Goal: Task Accomplishment & Management: Complete application form

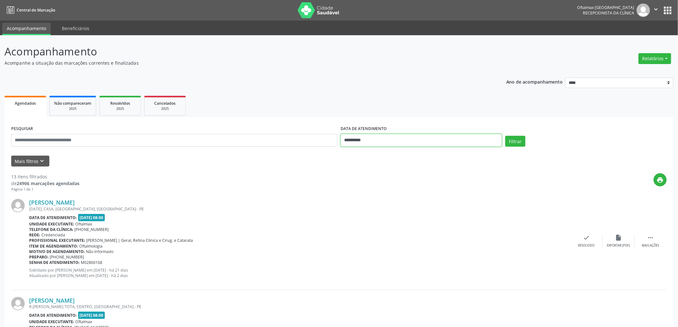
click at [414, 142] on input "**********" at bounding box center [420, 140] width 161 height 13
click at [361, 238] on span "1" at bounding box center [362, 237] width 12 height 12
type input "**********"
click at [361, 238] on span "1" at bounding box center [362, 237] width 12 height 12
click at [514, 141] on button "Filtrar" at bounding box center [515, 141] width 20 height 11
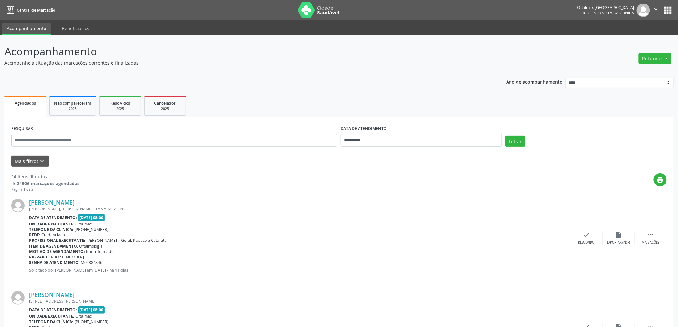
click at [322, 175] on div "print" at bounding box center [372, 182] width 587 height 19
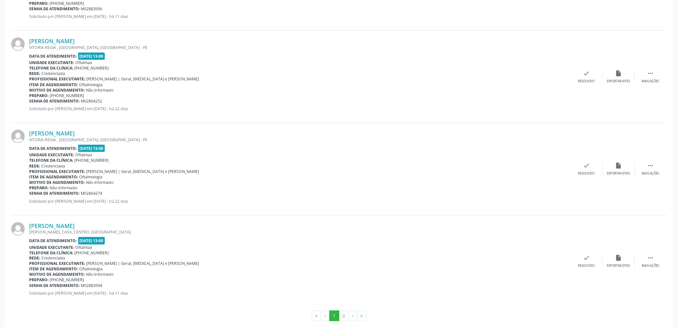
scroll to position [1279, 0]
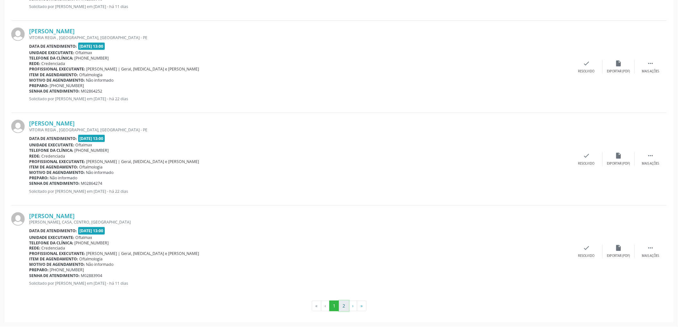
click at [345, 305] on button "2" at bounding box center [344, 306] width 10 height 11
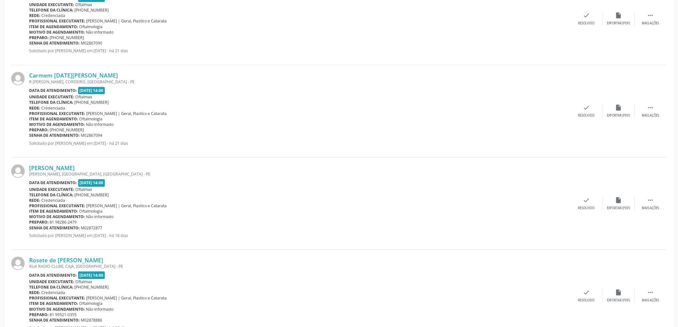
scroll to position [463, 0]
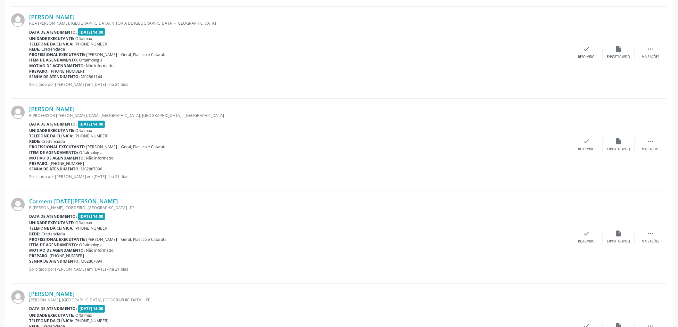
drag, startPoint x: 326, startPoint y: 300, endPoint x: 260, endPoint y: 202, distance: 118.4
click at [260, 202] on div "Carmem [DATE][PERSON_NAME]" at bounding box center [299, 201] width 541 height 7
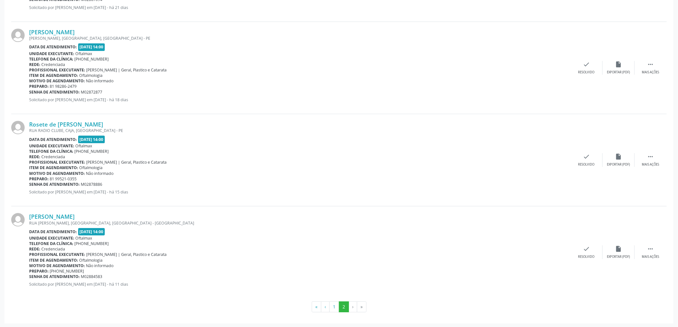
scroll to position [725, 0]
click at [337, 306] on button "1" at bounding box center [334, 306] width 10 height 11
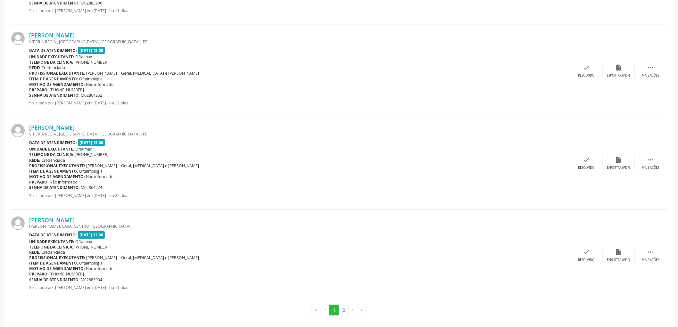
scroll to position [1279, 0]
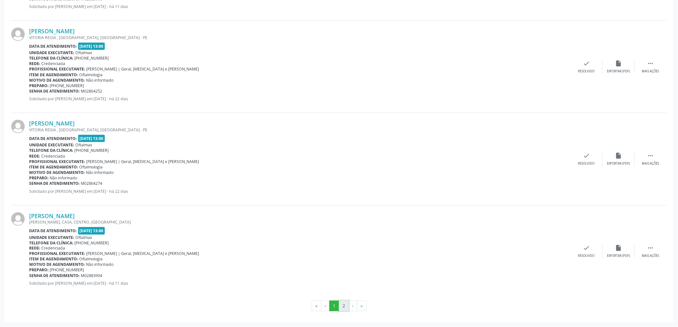
click at [347, 306] on button "2" at bounding box center [344, 306] width 10 height 11
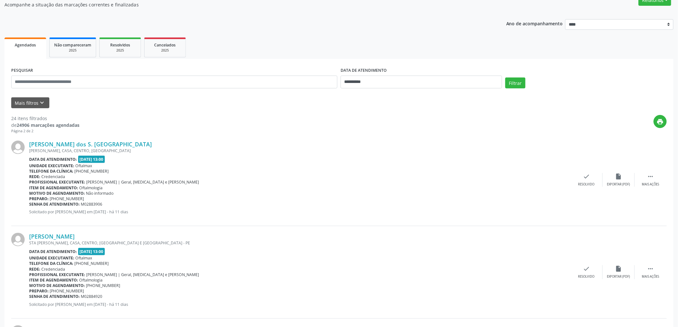
scroll to position [0, 0]
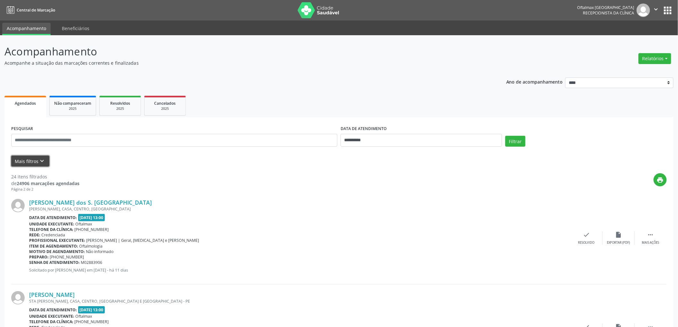
click at [39, 159] on icon "keyboard_arrow_down" at bounding box center [42, 161] width 7 height 7
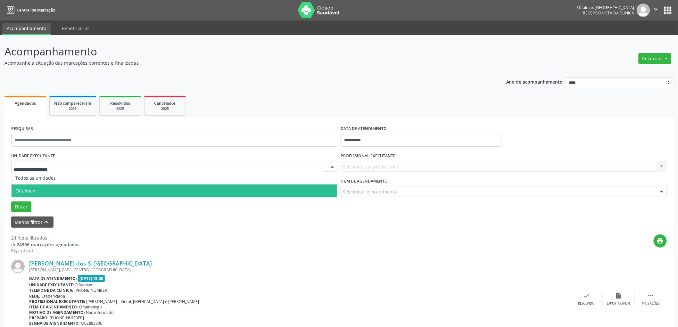
click at [38, 191] on span "Oftalmax" at bounding box center [174, 190] width 325 height 13
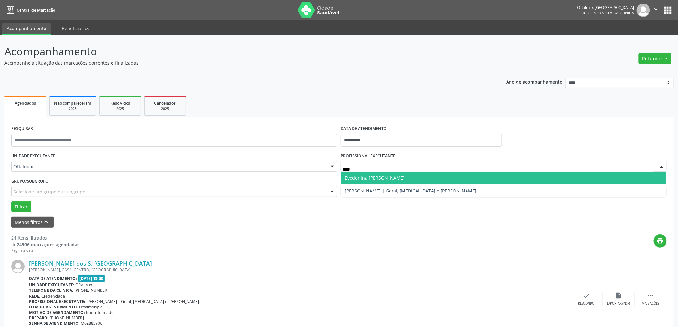
type input "*****"
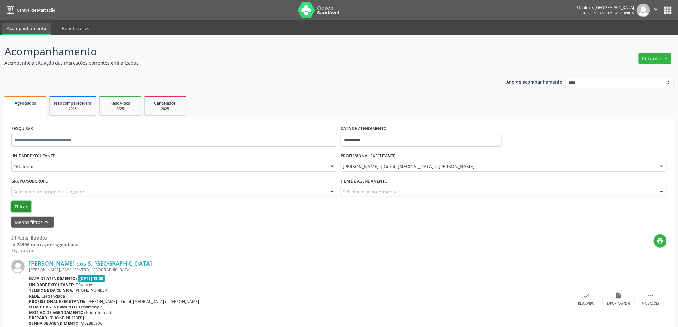
click at [27, 209] on button "Filtrar" at bounding box center [21, 206] width 20 height 11
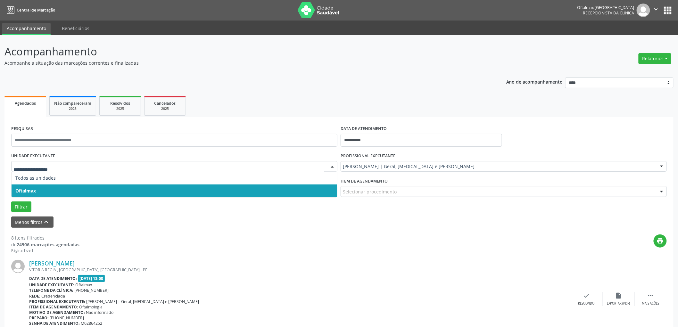
drag, startPoint x: 41, startPoint y: 165, endPoint x: 4, endPoint y: 171, distance: 37.1
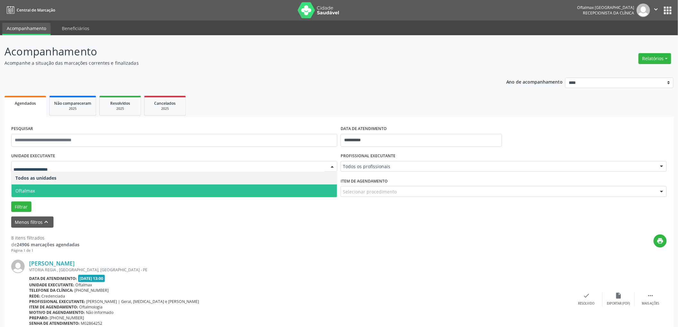
click at [152, 219] on div "Menos filtros keyboard_arrow_up" at bounding box center [339, 222] width 659 height 11
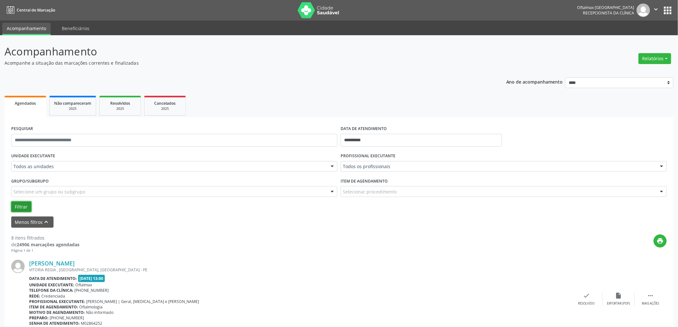
click at [21, 206] on button "Filtrar" at bounding box center [21, 206] width 20 height 11
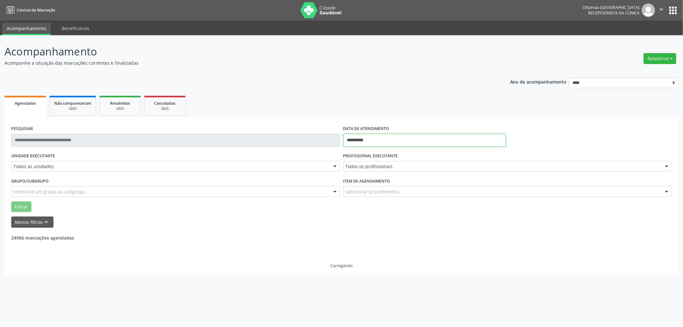
click at [394, 141] on input "**********" at bounding box center [424, 140] width 163 height 13
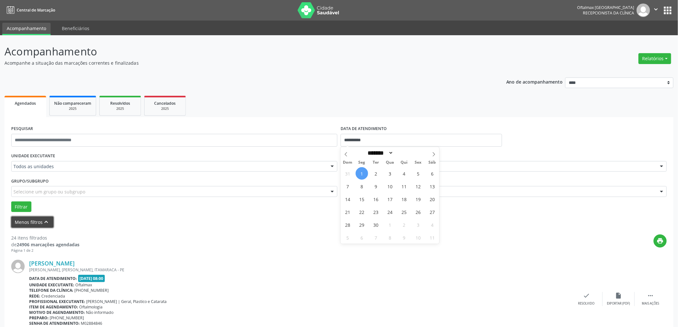
click at [37, 221] on button "Menos filtros keyboard_arrow_up" at bounding box center [32, 222] width 42 height 11
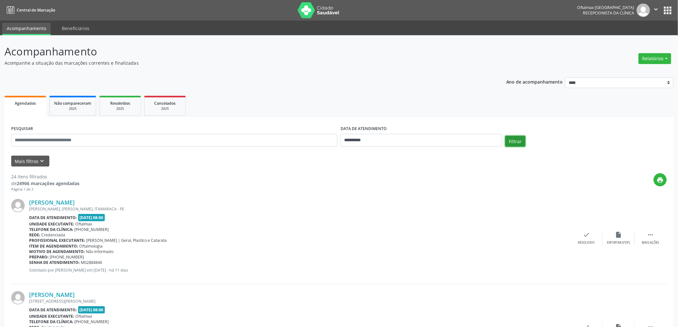
click at [521, 141] on button "Filtrar" at bounding box center [515, 141] width 20 height 11
click at [652, 10] on icon "" at bounding box center [655, 9] width 7 height 7
click at [628, 39] on link "Sair" at bounding box center [640, 39] width 44 height 9
